Goal: Task Accomplishment & Management: Manage account settings

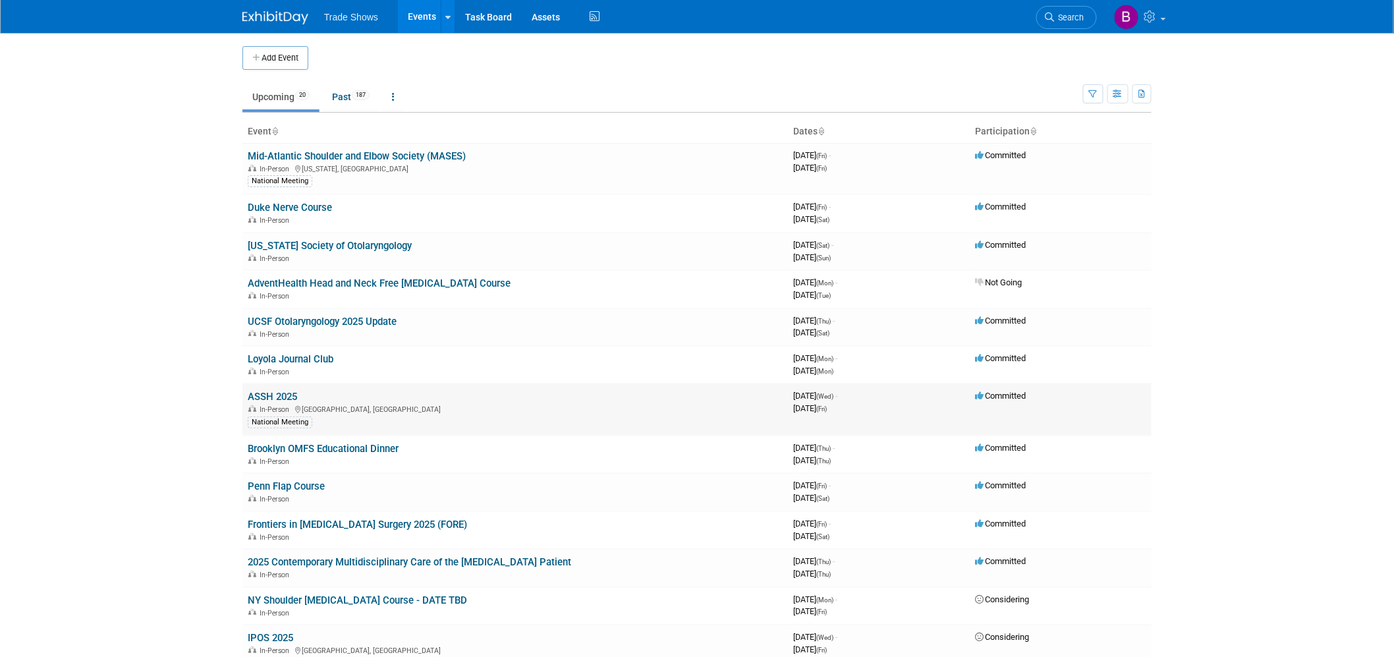
click at [277, 391] on link "ASSH 2025" at bounding box center [272, 397] width 49 height 12
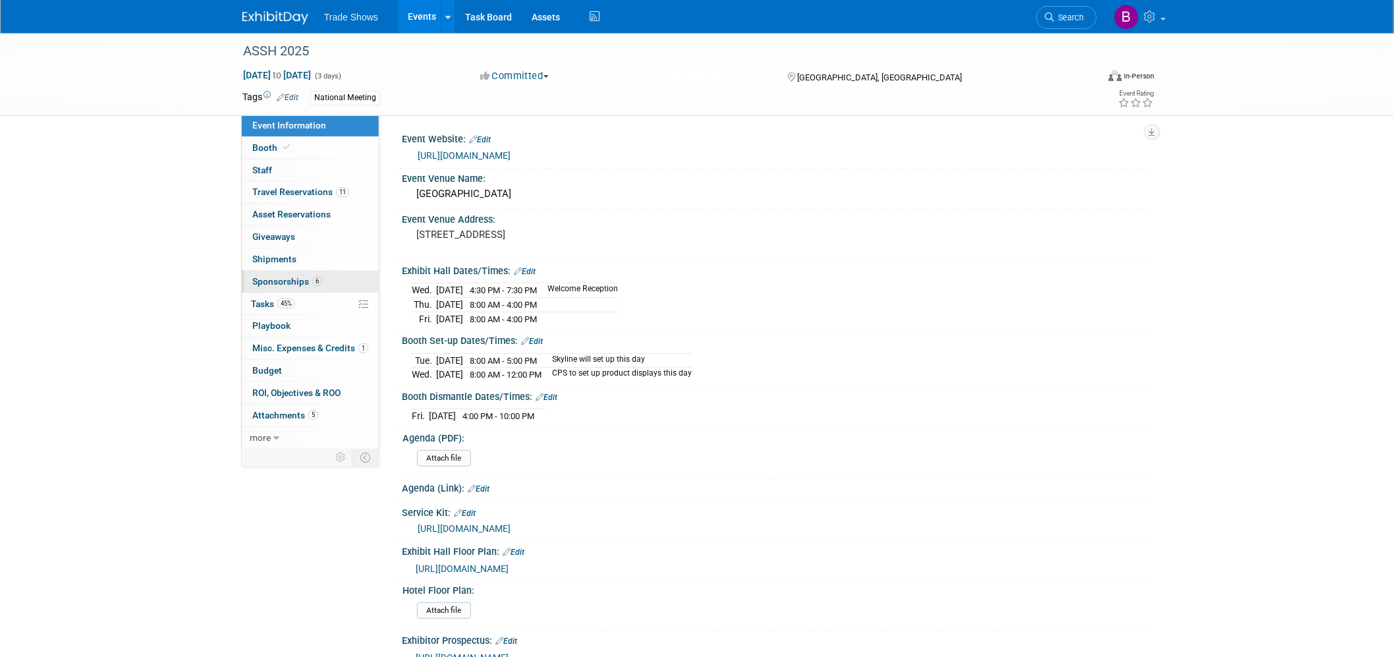
click at [288, 286] on span "Sponsorships 6" at bounding box center [287, 281] width 70 height 11
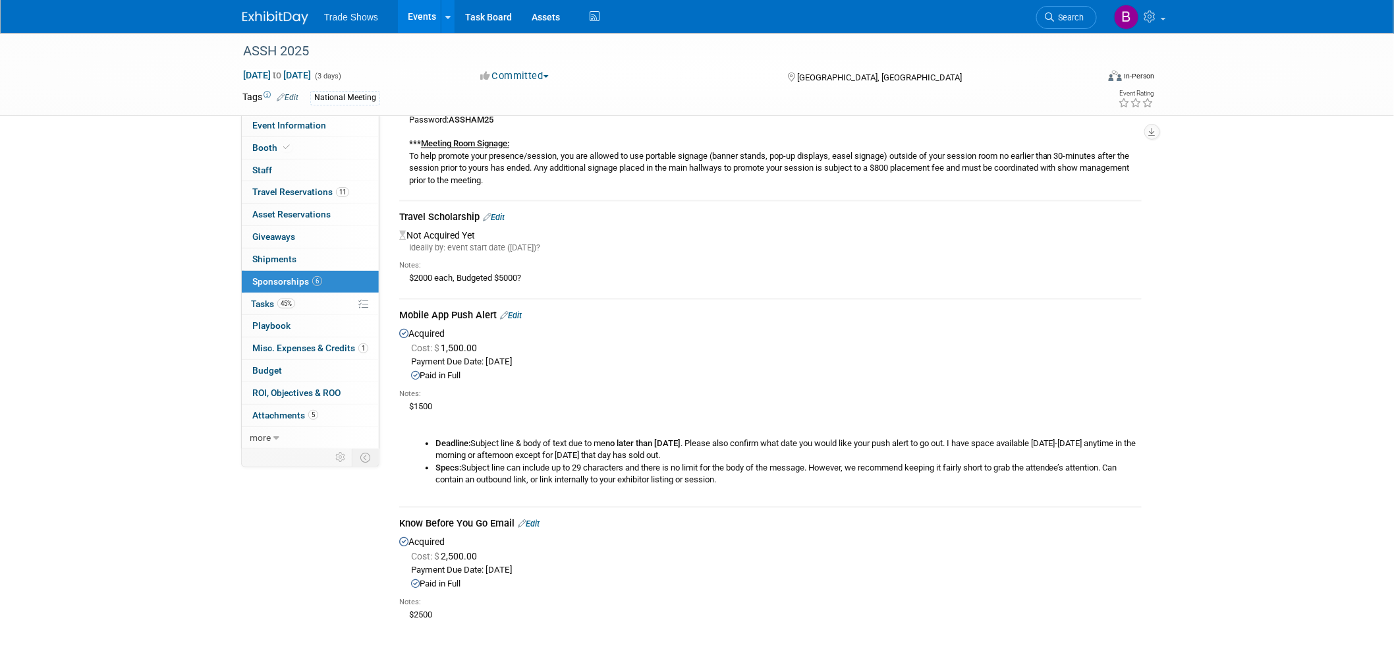
scroll to position [951, 0]
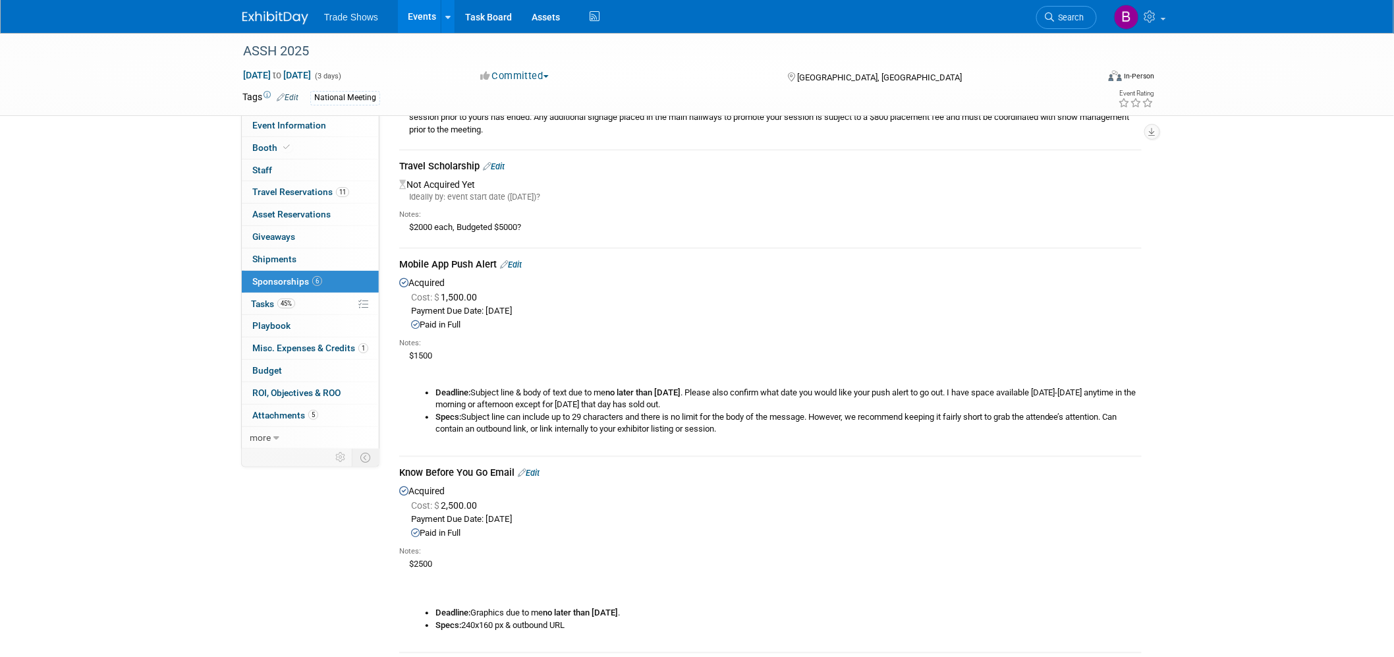
click at [521, 263] on link "Edit" at bounding box center [511, 265] width 22 height 10
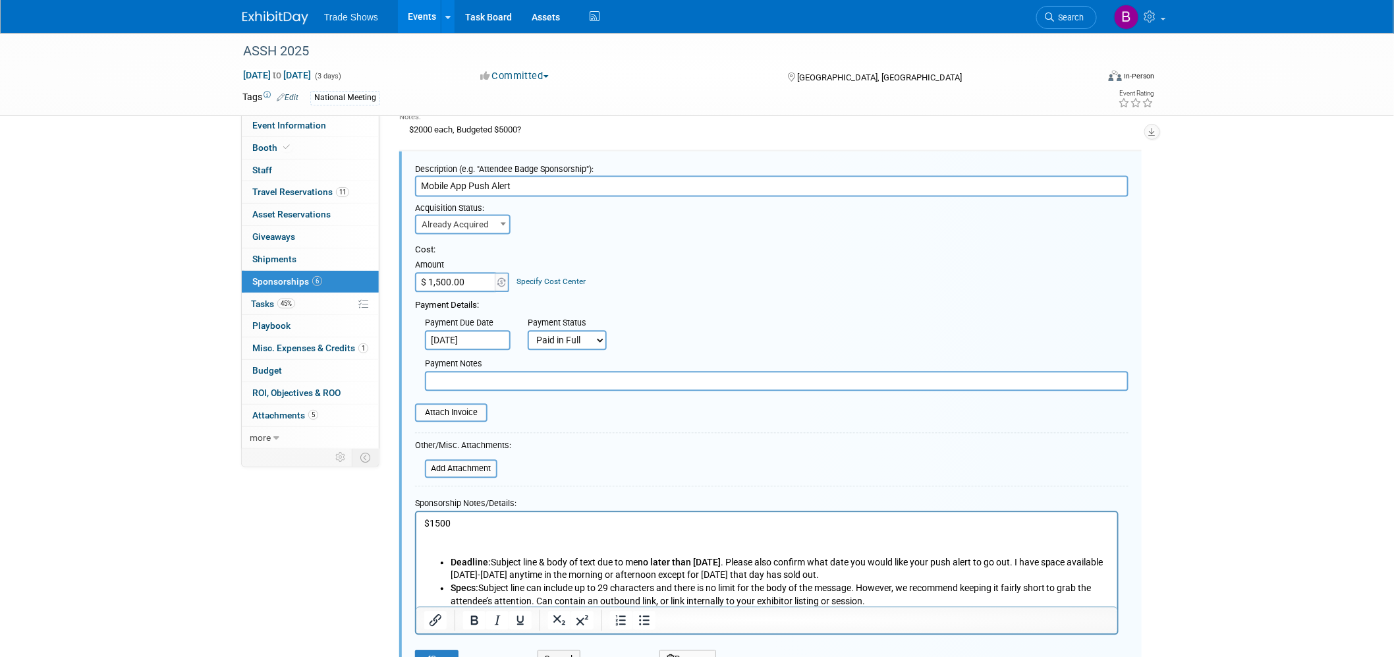
scroll to position [0, 0]
type input "Mobile App Push Alert - IF"
click at [705, 530] on p "$1500" at bounding box center [766, 535] width 686 height 39
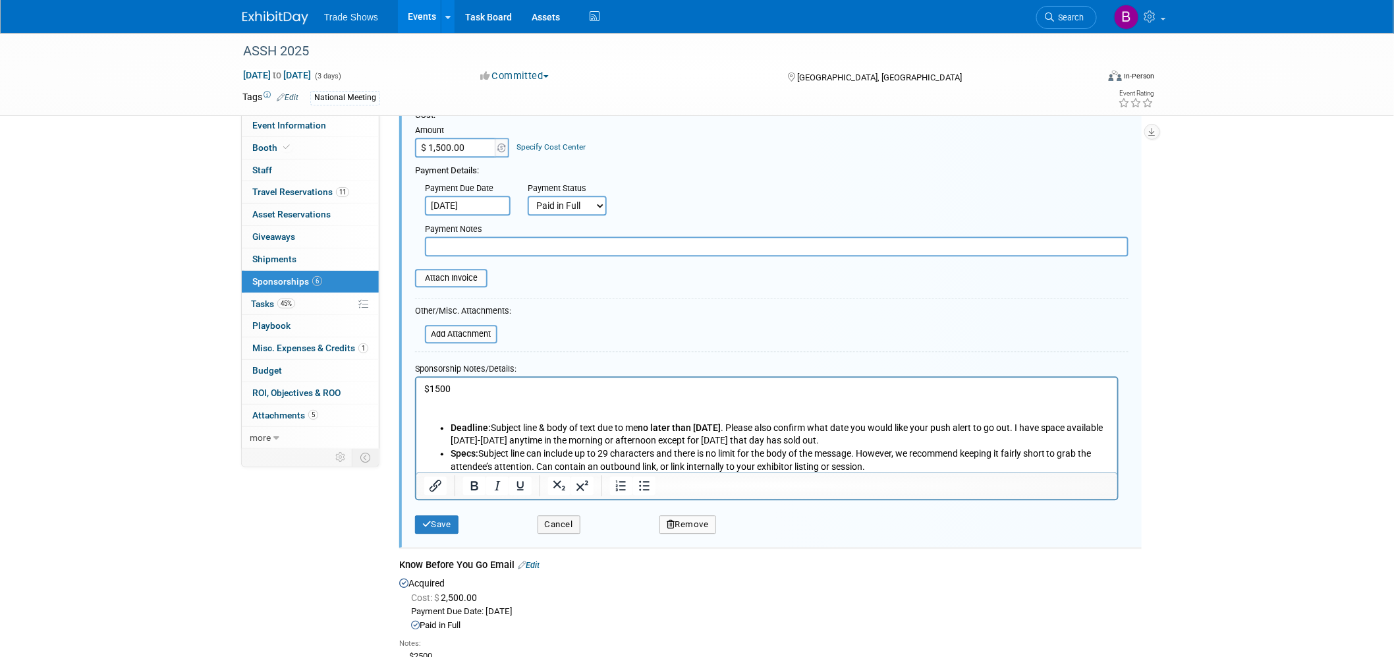
scroll to position [1195, 0]
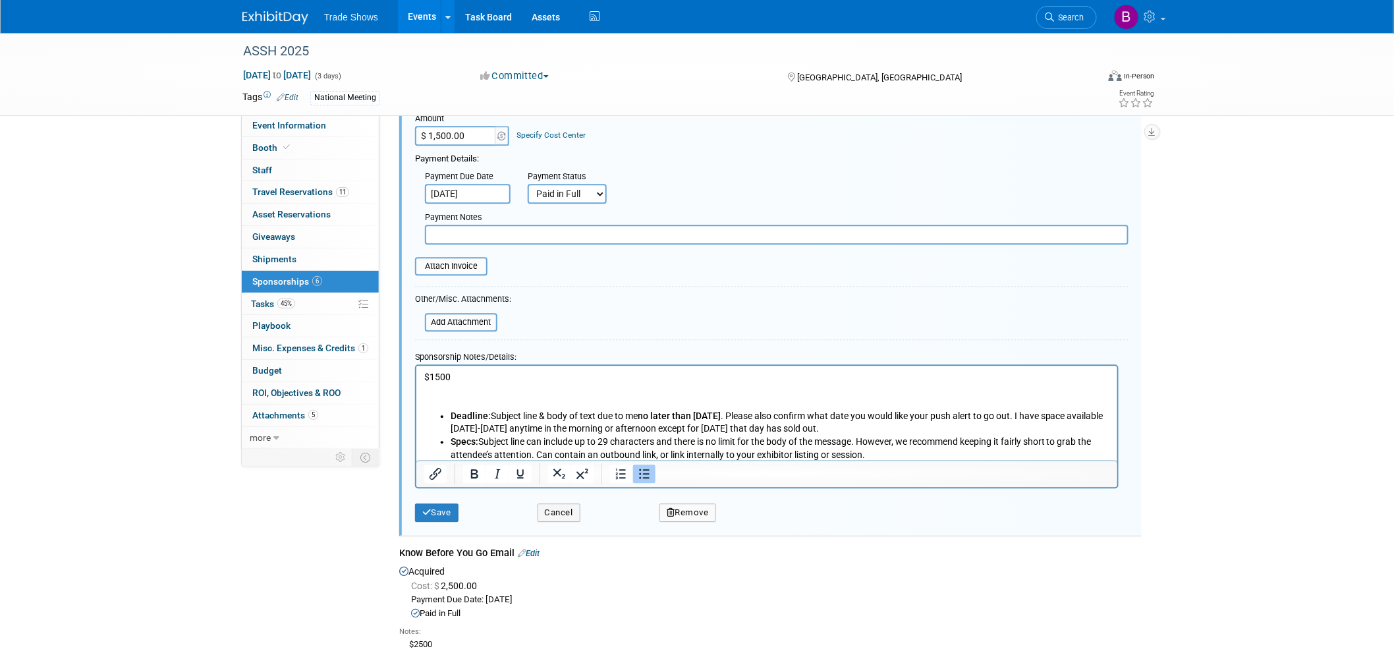
click at [898, 449] on li "Specs: Subject line can include up to 29 characters and there is no limit for t…" at bounding box center [779, 448] width 659 height 26
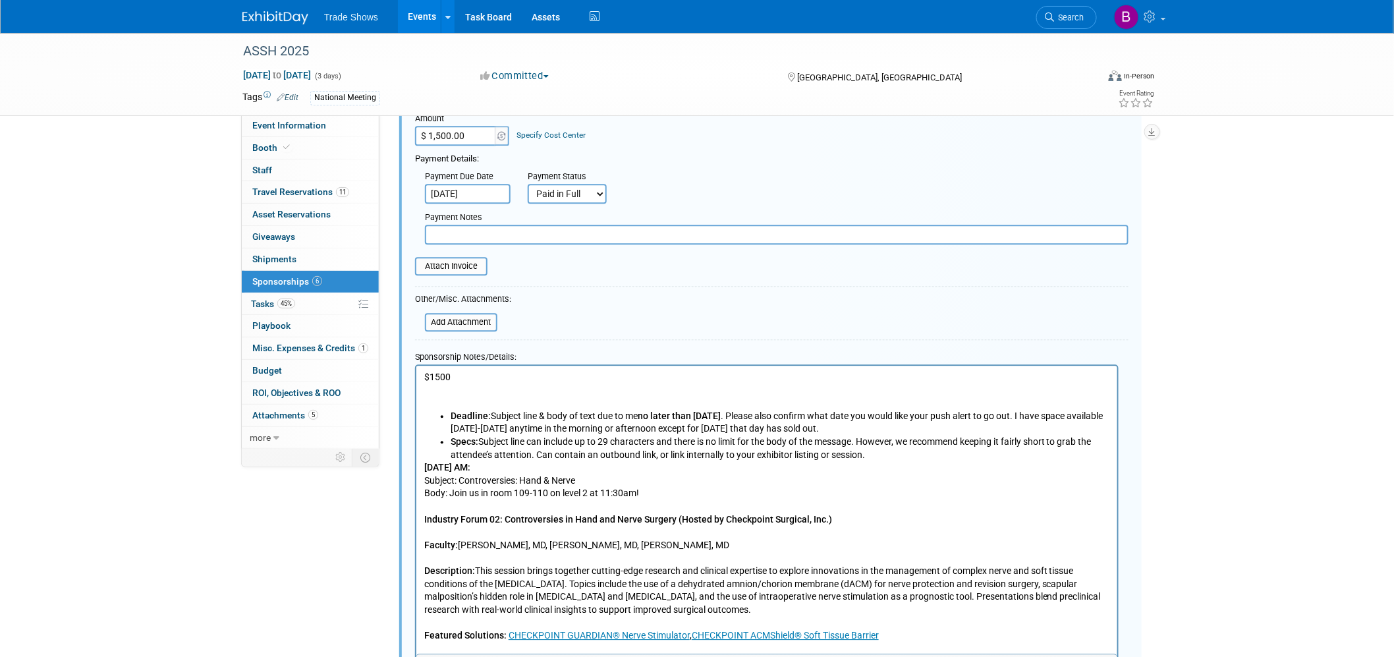
scroll to position [1213, 0]
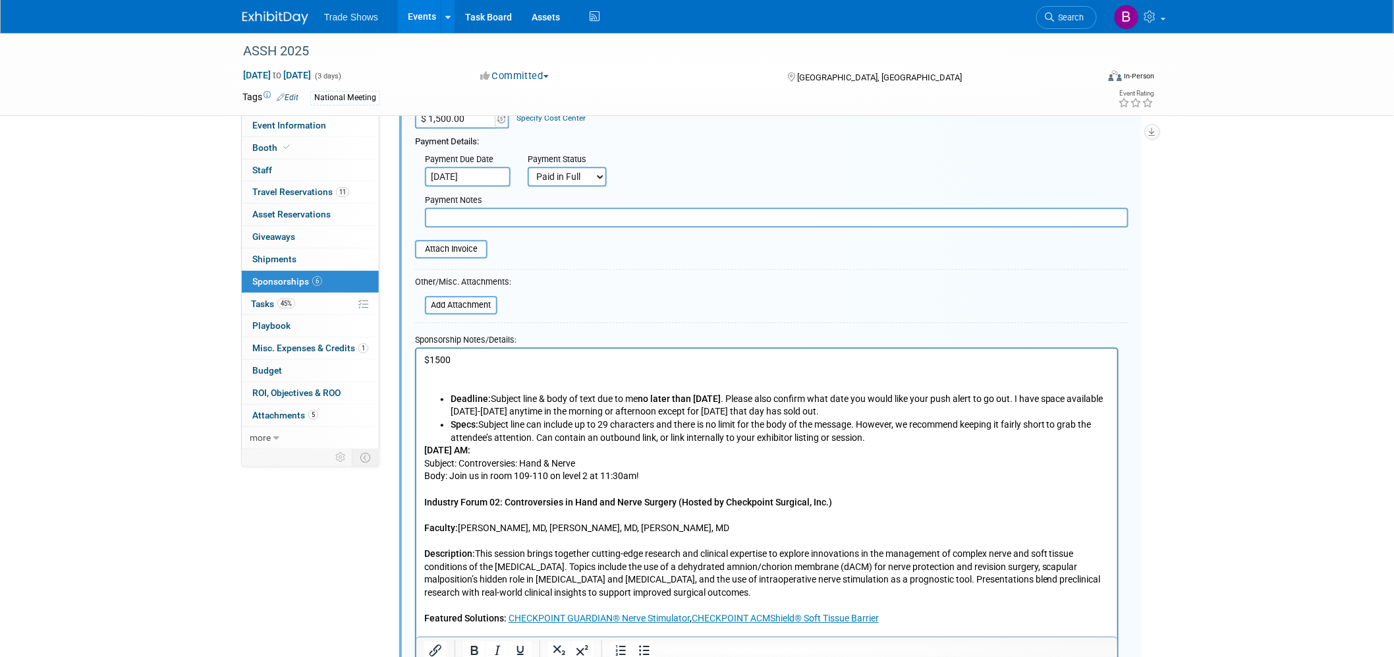
click at [895, 434] on li "Specs: Subject line can include up to 29 characters and there is no limit for t…" at bounding box center [779, 431] width 659 height 26
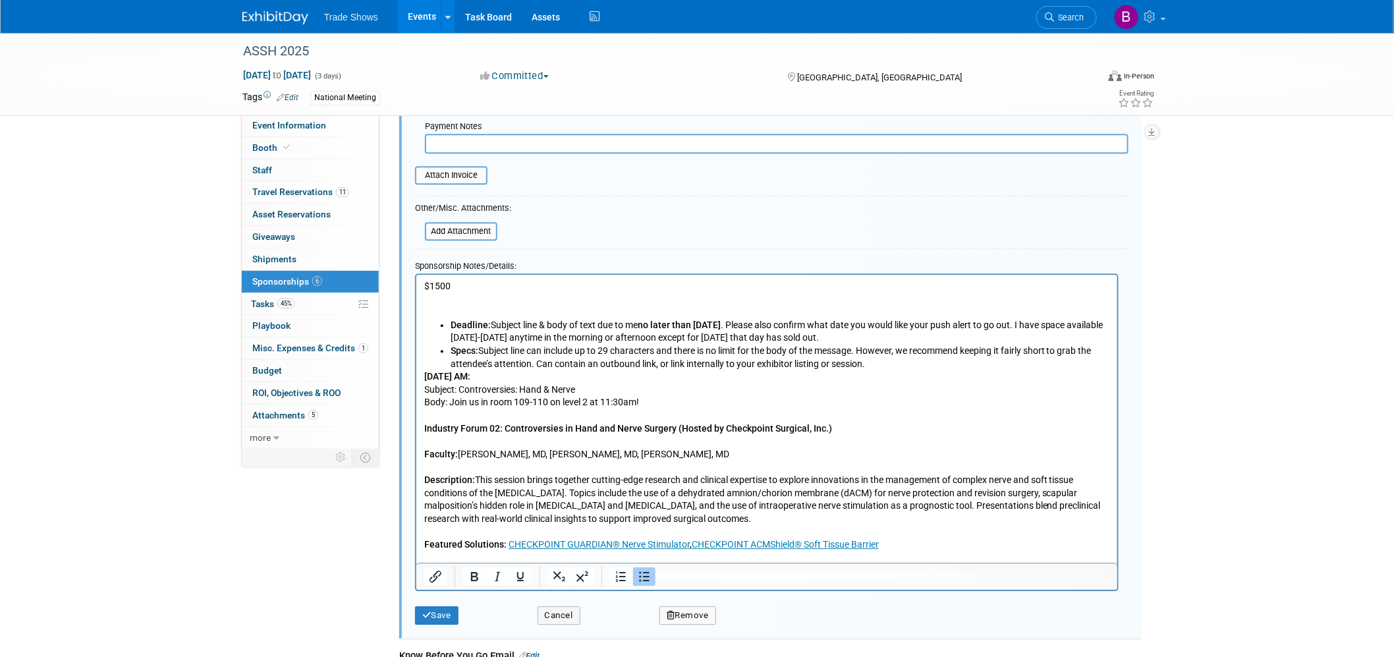
scroll to position [1359, 0]
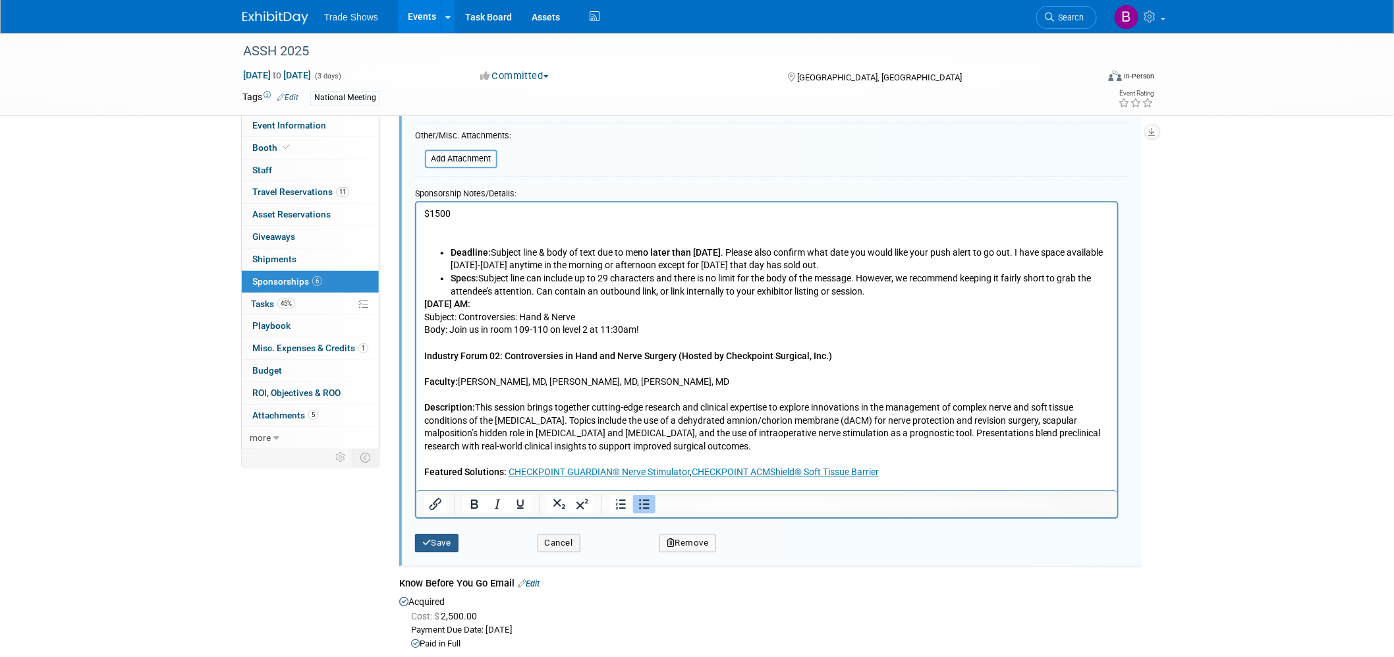
click at [448, 533] on button "Save" at bounding box center [436, 542] width 43 height 18
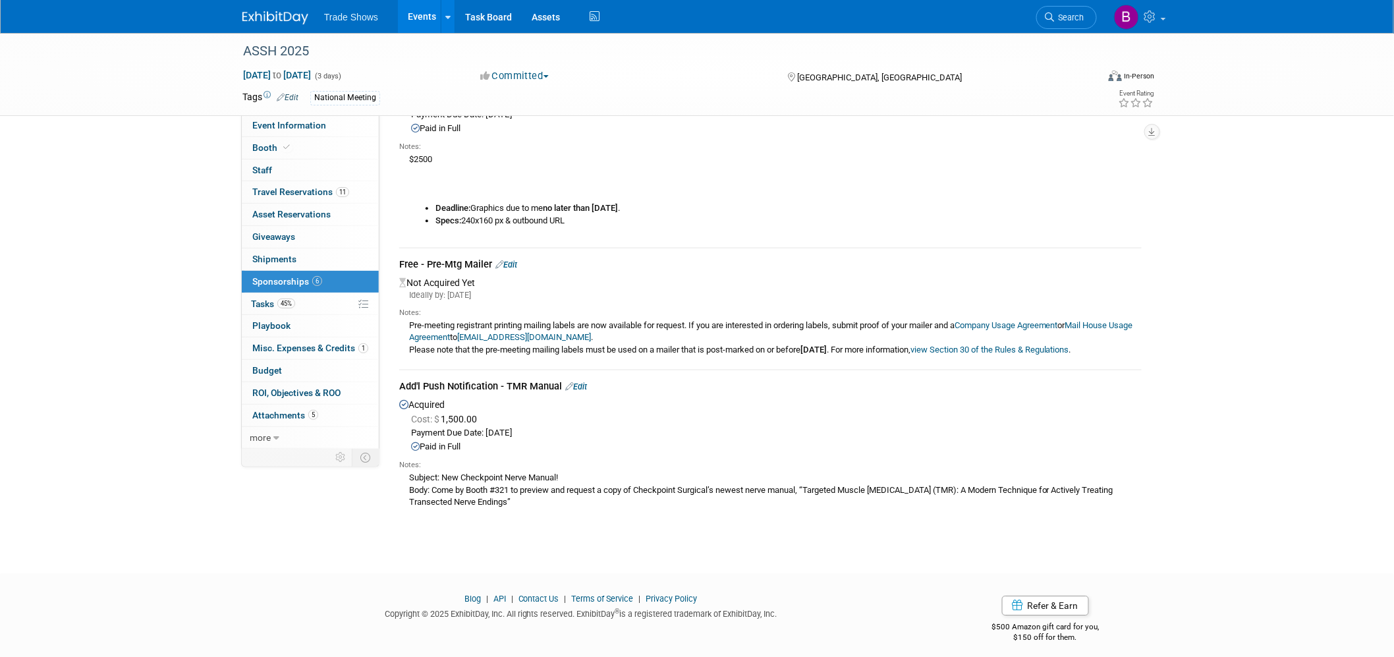
scroll to position [1562, 0]
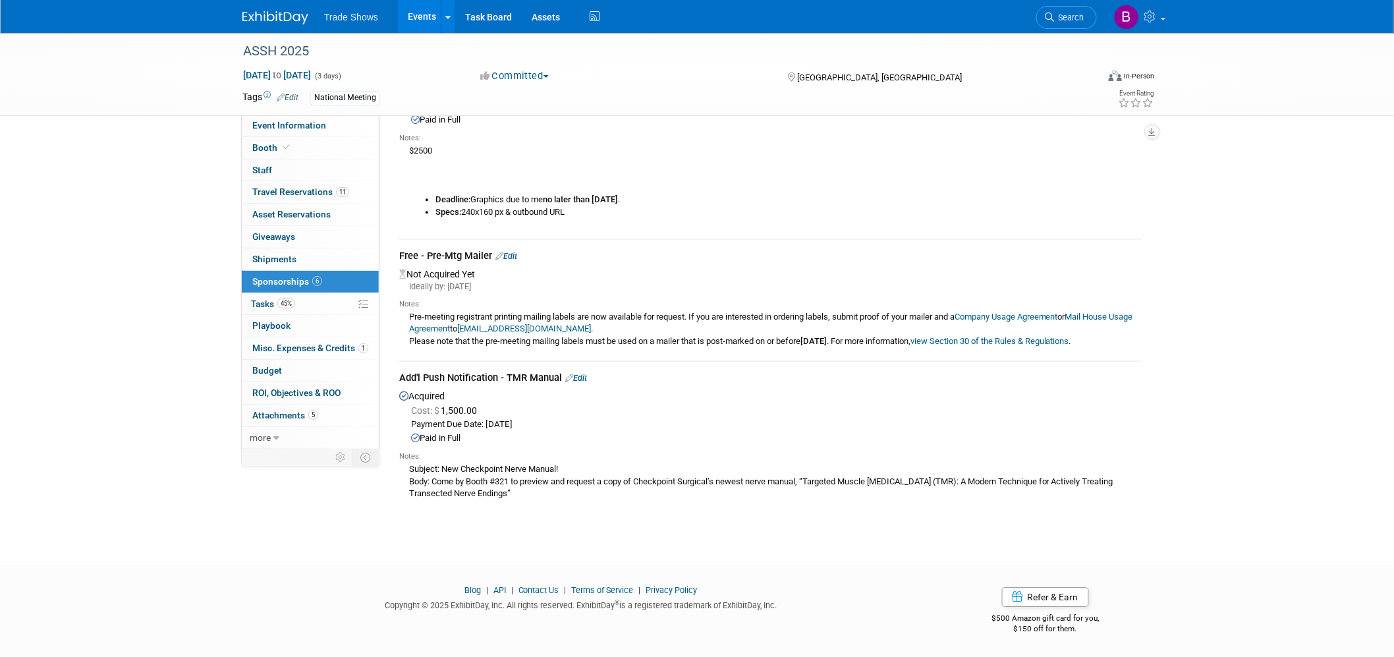
click at [582, 383] on link "Edit" at bounding box center [576, 378] width 22 height 10
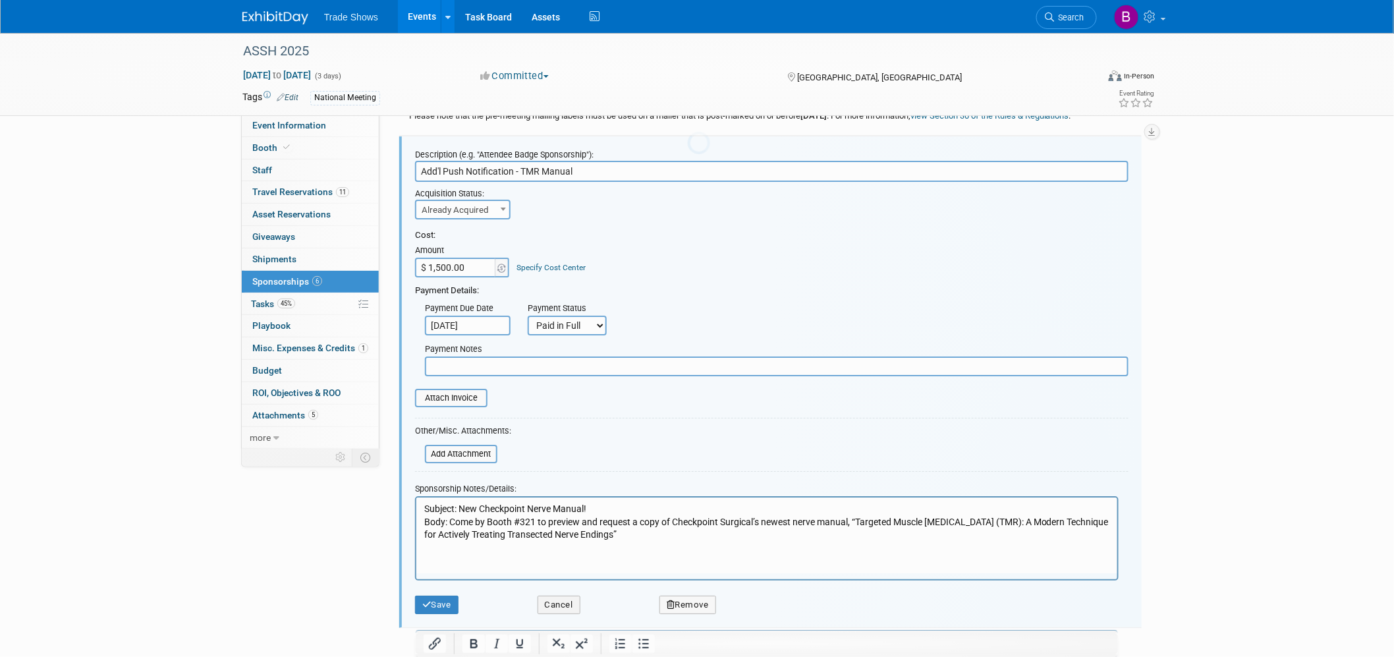
scroll to position [1782, 0]
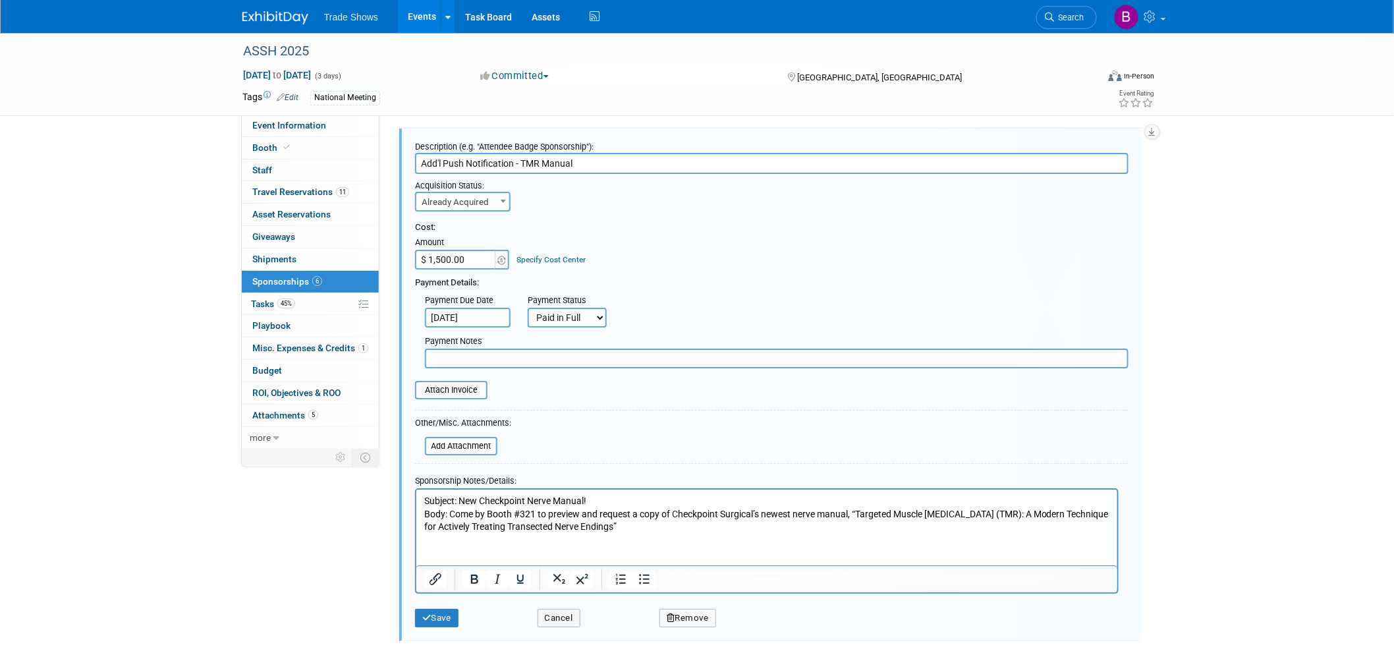
click at [447, 533] on html "Subject: New Checkpoint Nerve Manual! Body: Come by Booth #321 to preview and r…" at bounding box center [766, 511] width 701 height 44
click at [640, 527] on p "Subject: New Checkpoint Nerve Manual! Body: Come by Booth #321 to preview and r…" at bounding box center [766, 513] width 686 height 39
click at [423, 499] on p "Subject: New Checkpoint Nerve Manual! Body: Come by Booth #321 to preview and r…" at bounding box center [766, 513] width 686 height 39
click at [429, 494] on p "Subject: New Checkpoint Nerve Manual! Body: Come by Booth #321 to preview and r…" at bounding box center [766, 513] width 686 height 39
click at [424, 500] on p "Subject: New Checkpoint Nerve Manual! Body: Come by Booth #321 to preview and r…" at bounding box center [766, 513] width 686 height 39
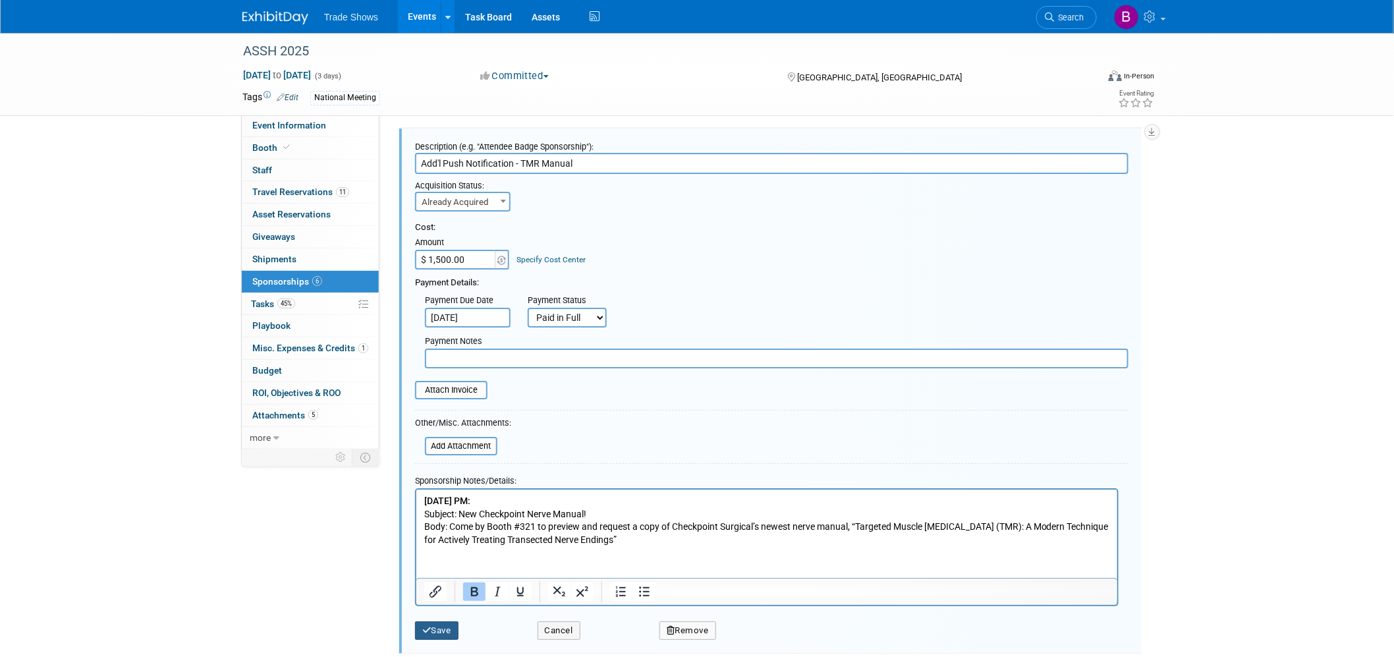
click at [449, 640] on button "Save" at bounding box center [436, 630] width 43 height 18
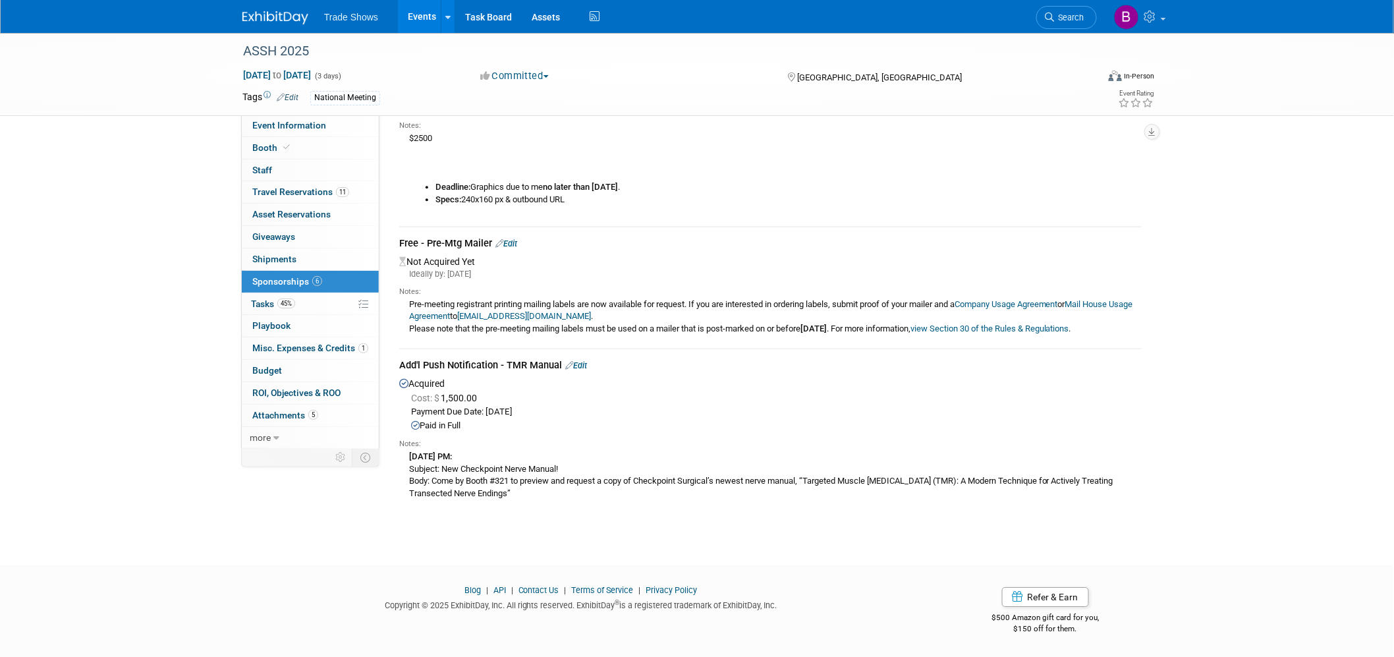
scroll to position [1434, 0]
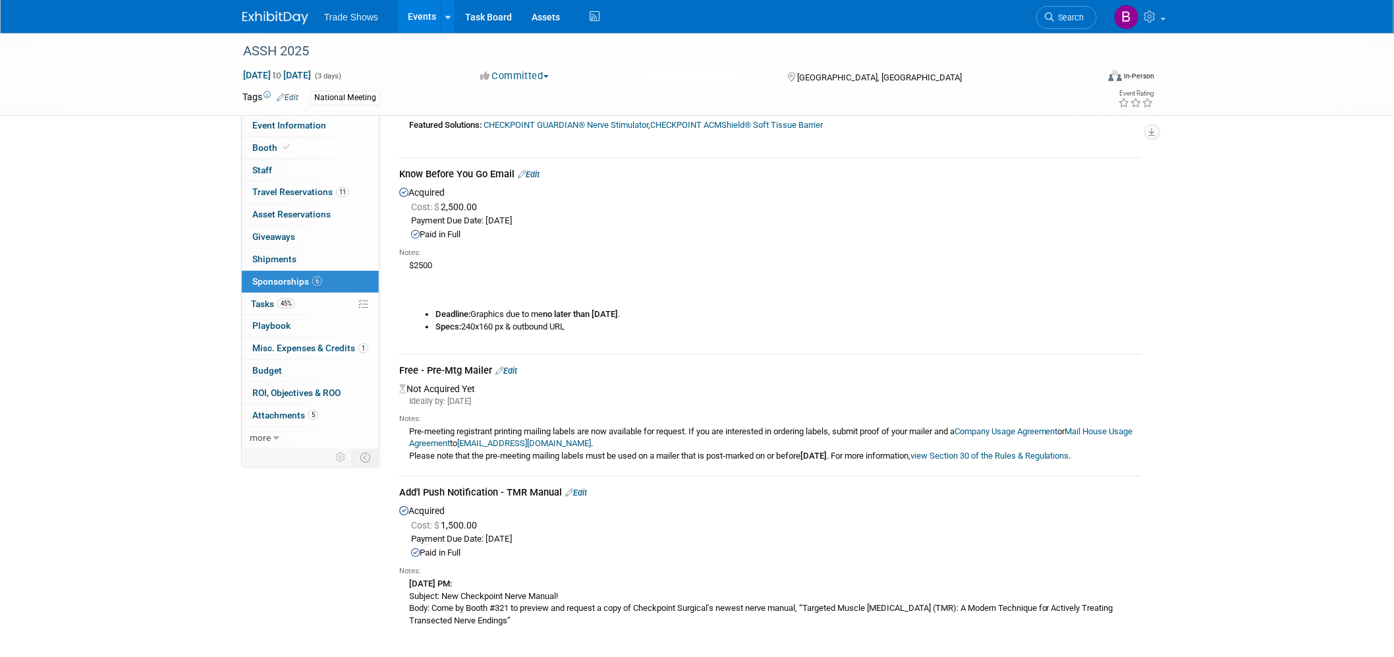
click at [533, 179] on link "Edit" at bounding box center [529, 174] width 22 height 10
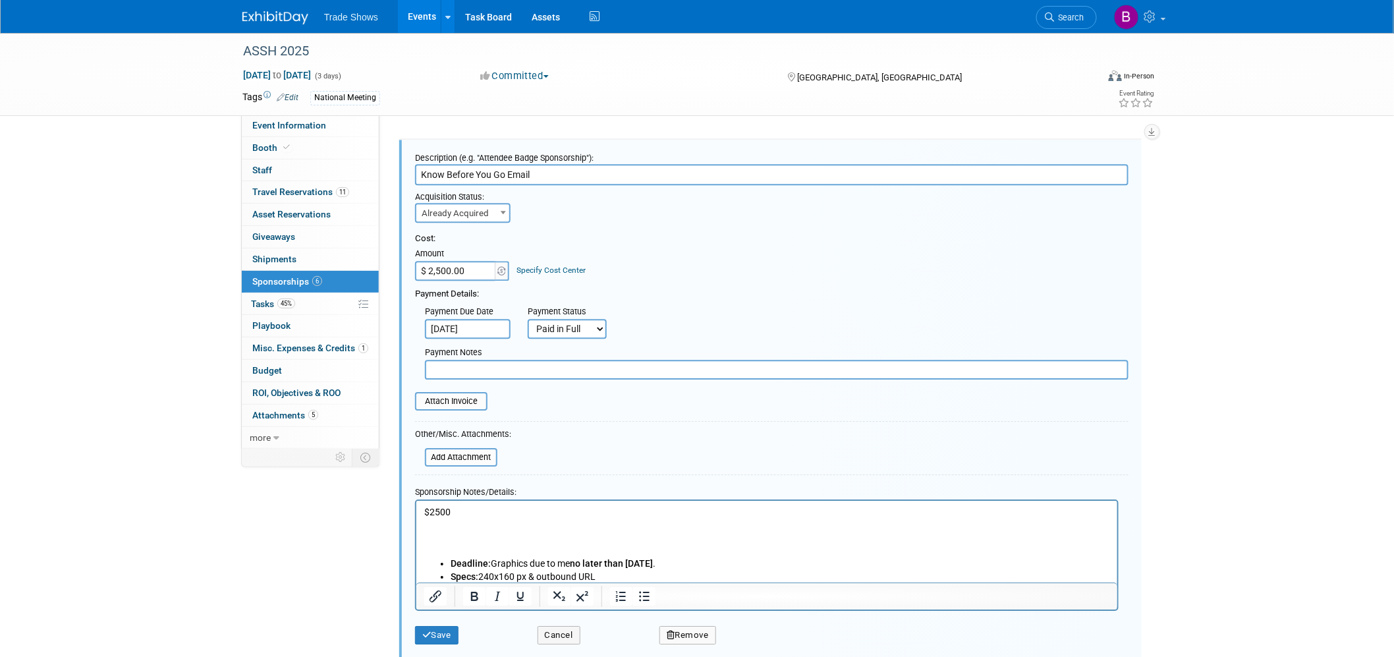
scroll to position [0, 0]
click at [462, 535] on p "$2500" at bounding box center [766, 530] width 686 height 51
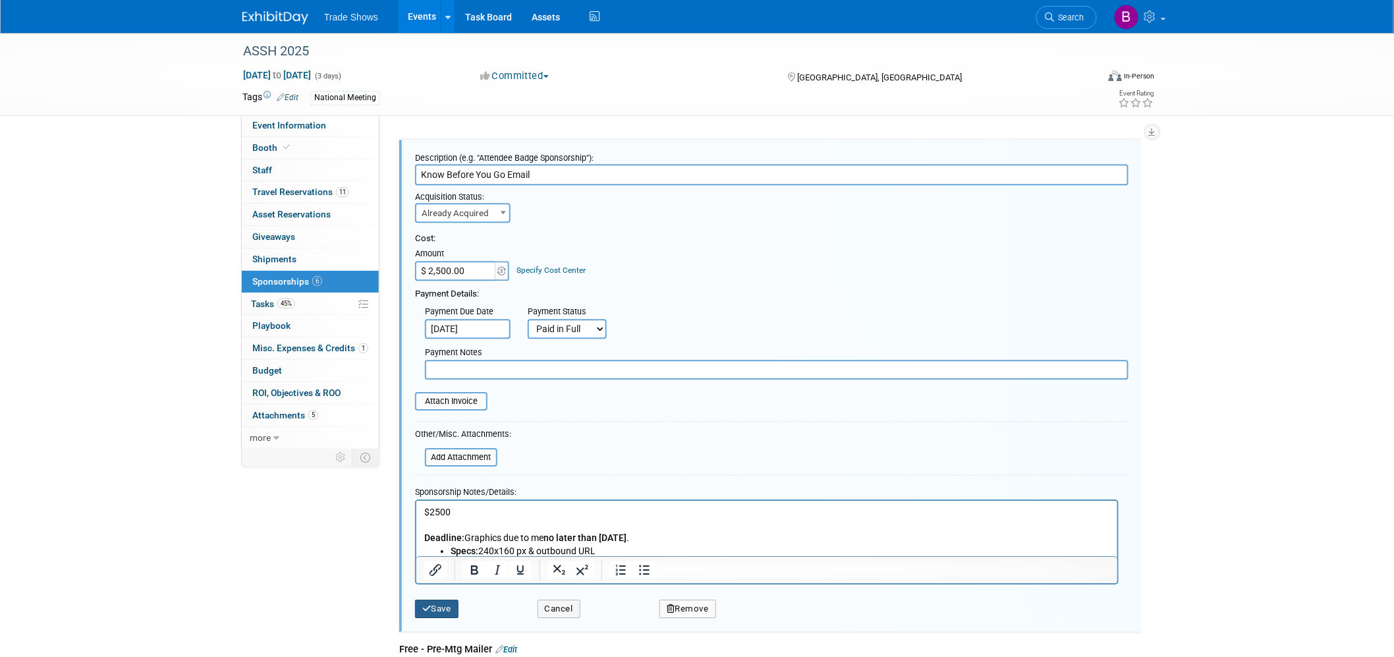
click at [451, 613] on button "Save" at bounding box center [436, 608] width 43 height 18
